Goal: Information Seeking & Learning: Learn about a topic

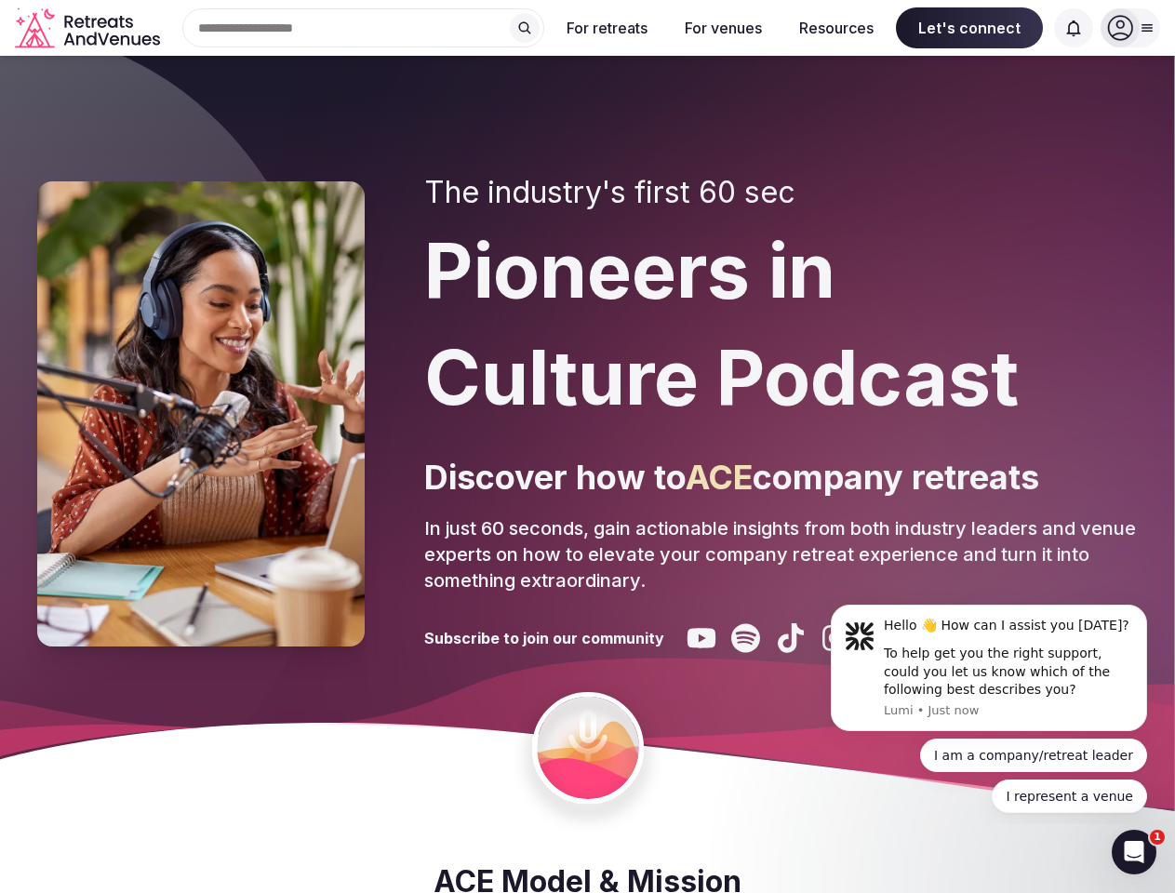
click at [587, 447] on div "The industry's first 60 sec Pioneers in Culture Podcast Discover how to ACE com…" at bounding box center [781, 414] width 714 height 478
click at [364, 28] on div "Search Popular Destinations [GEOGRAPHIC_DATA], [GEOGRAPHIC_DATA] [GEOGRAPHIC_DA…" at bounding box center [356, 27] width 377 height 39
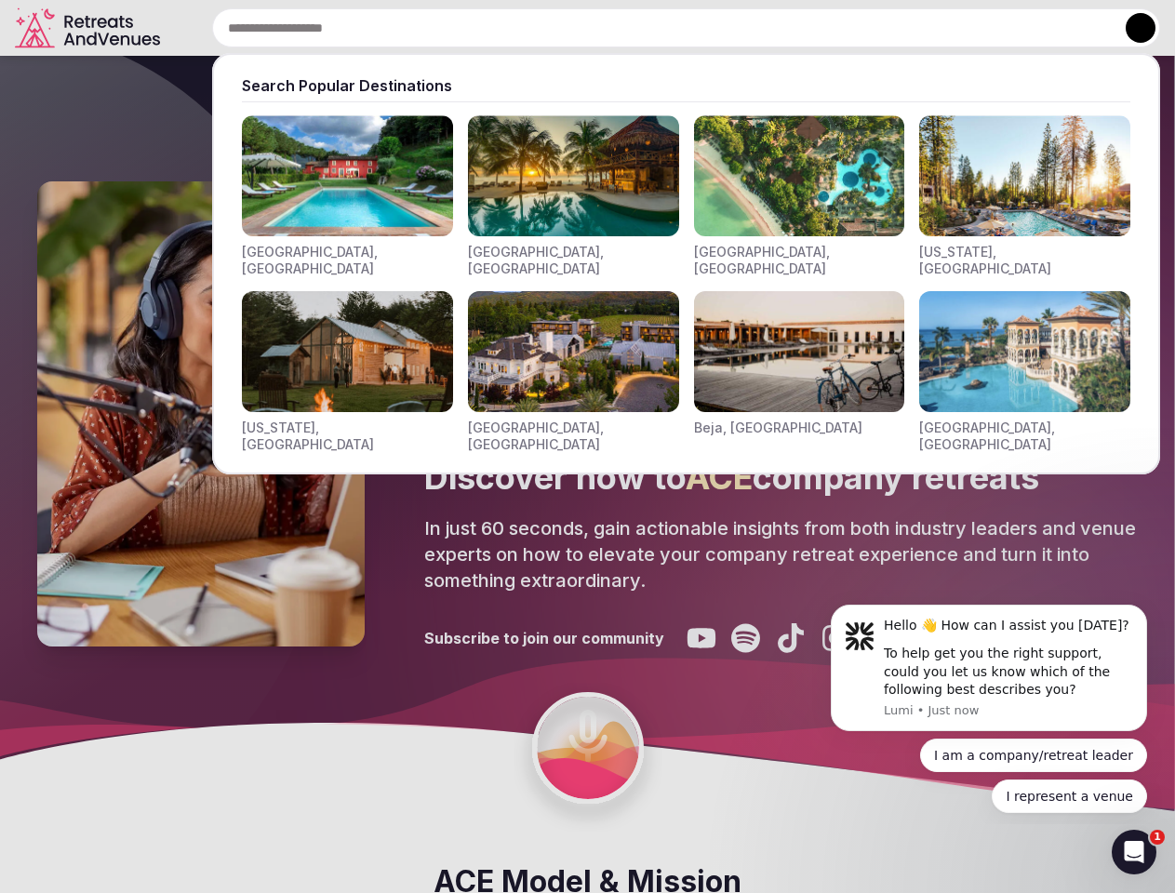
click at [525, 28] on input "text" at bounding box center [686, 27] width 948 height 39
click at [608, 28] on input "text" at bounding box center [686, 27] width 948 height 39
click at [723, 28] on input "text" at bounding box center [686, 27] width 948 height 39
click at [837, 28] on input "text" at bounding box center [686, 27] width 948 height 39
click at [970, 28] on input "text" at bounding box center [686, 27] width 948 height 39
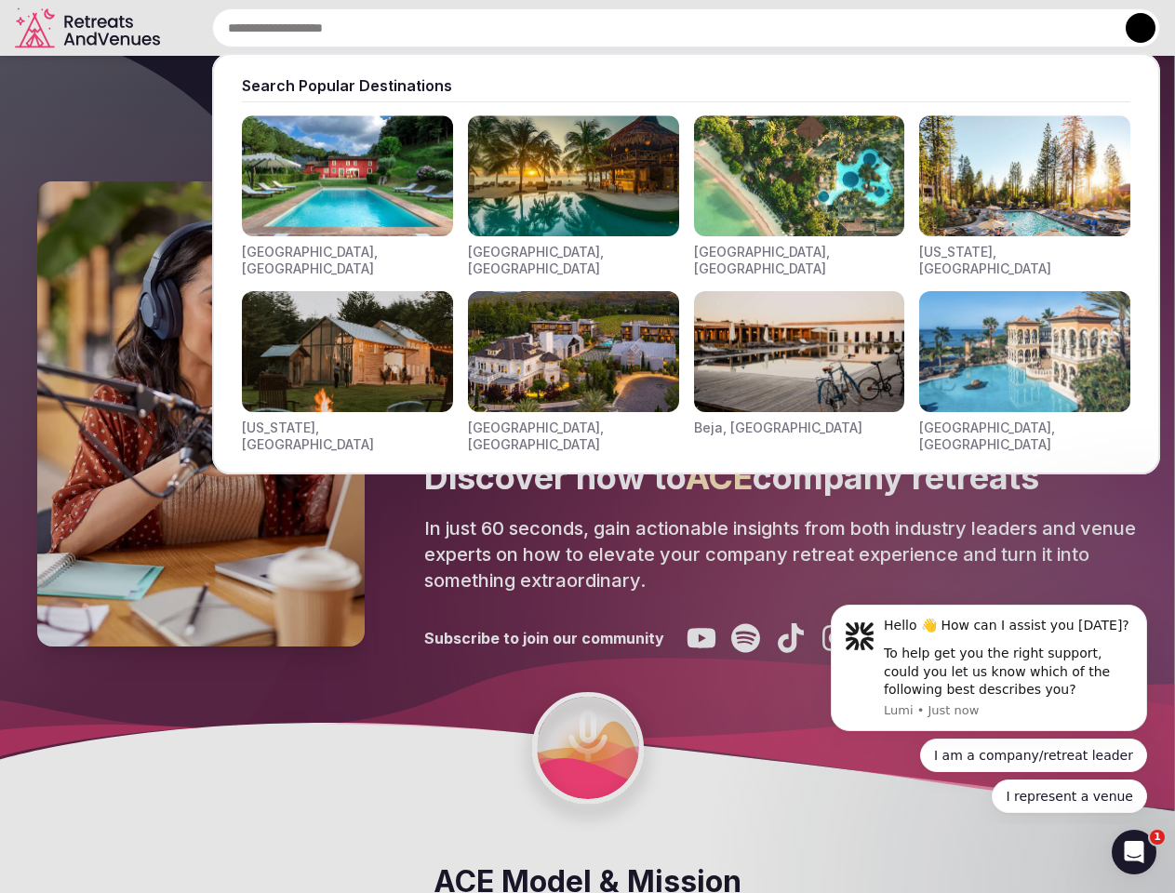
click at [1074, 28] on input "text" at bounding box center [686, 27] width 948 height 39
click at [1131, 28] on button at bounding box center [1141, 28] width 30 height 30
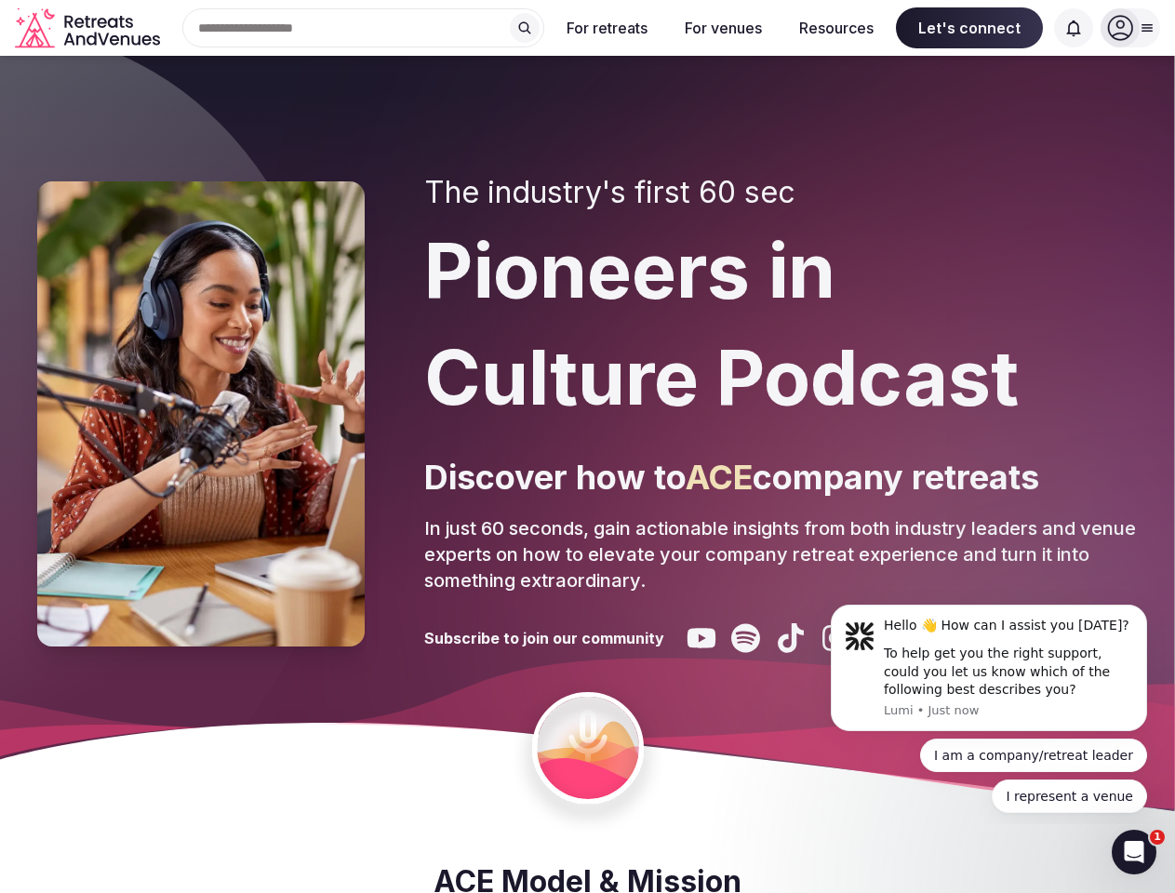
click at [989, 668] on div "To help get you the right support, could you let us know which of the following…" at bounding box center [1008, 672] width 249 height 55
